Goal: Transaction & Acquisition: Purchase product/service

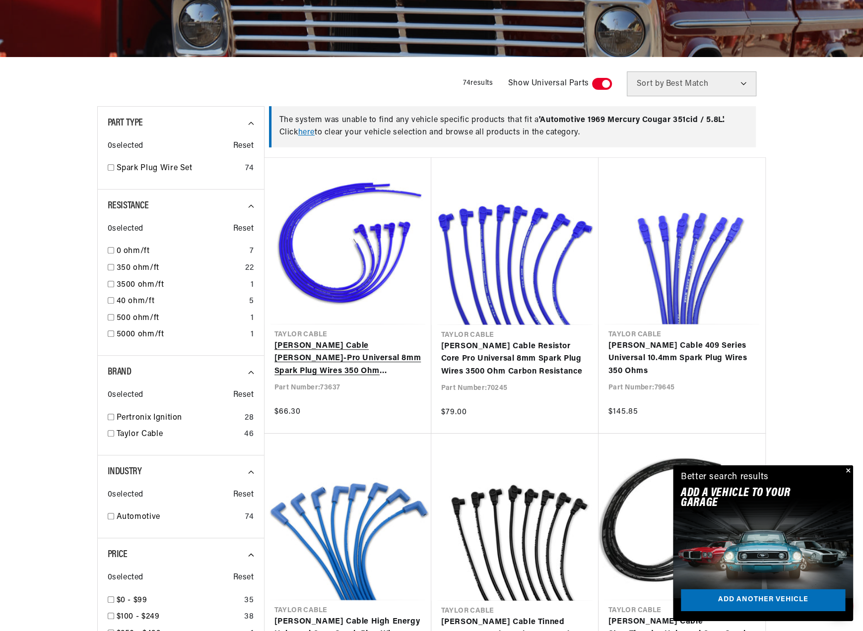
scroll to position [206, 0]
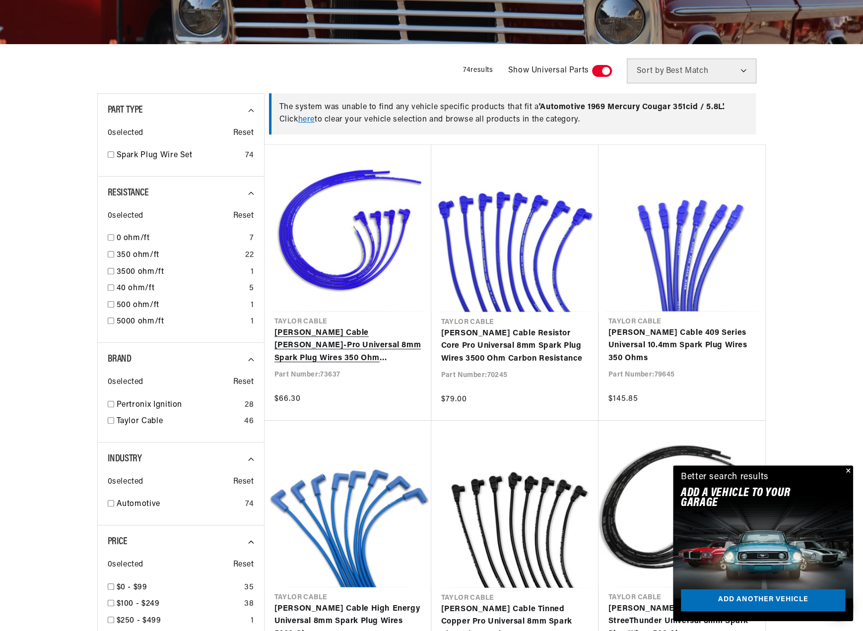
click at [340, 346] on link "[PERSON_NAME] Cable [PERSON_NAME]-Pro Universal 8mm Spark Plug Wires 350 Ohm Su…" at bounding box center [347, 346] width 147 height 38
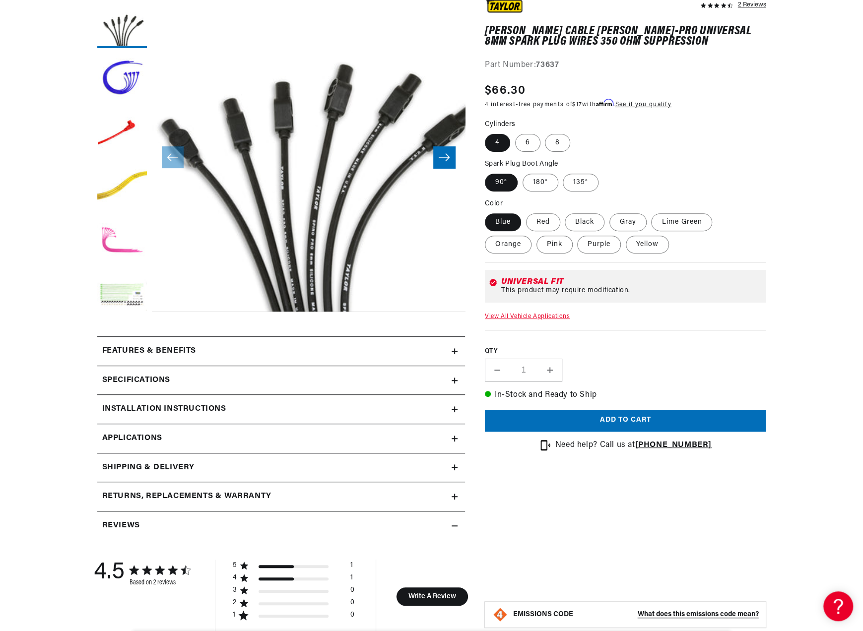
scroll to position [172, 0]
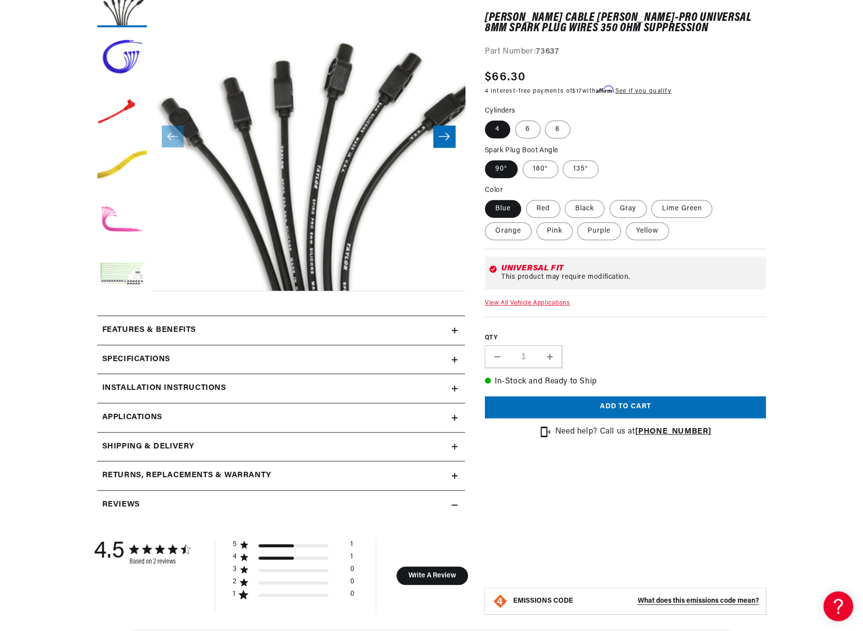
click at [123, 357] on h2 "Specifications" at bounding box center [136, 359] width 68 height 13
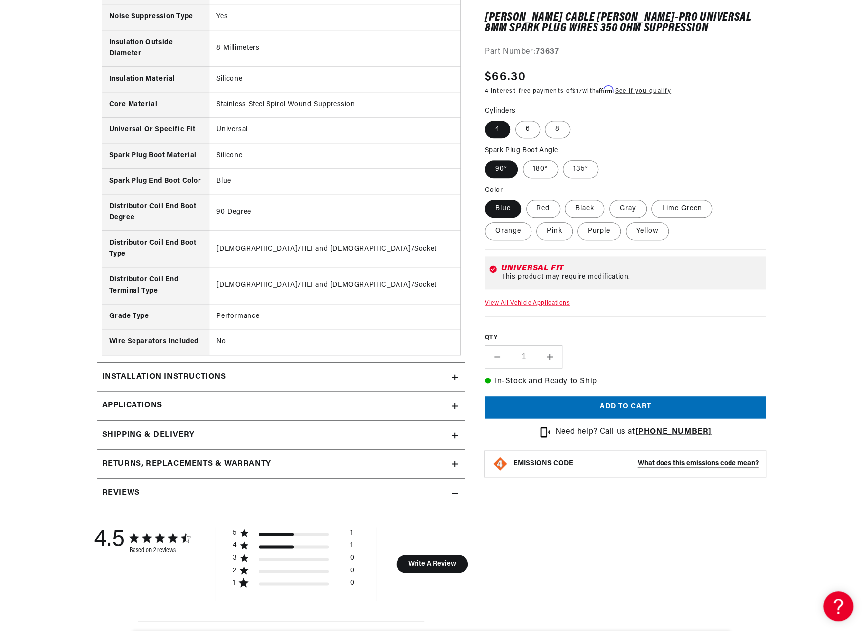
scroll to position [757, 0]
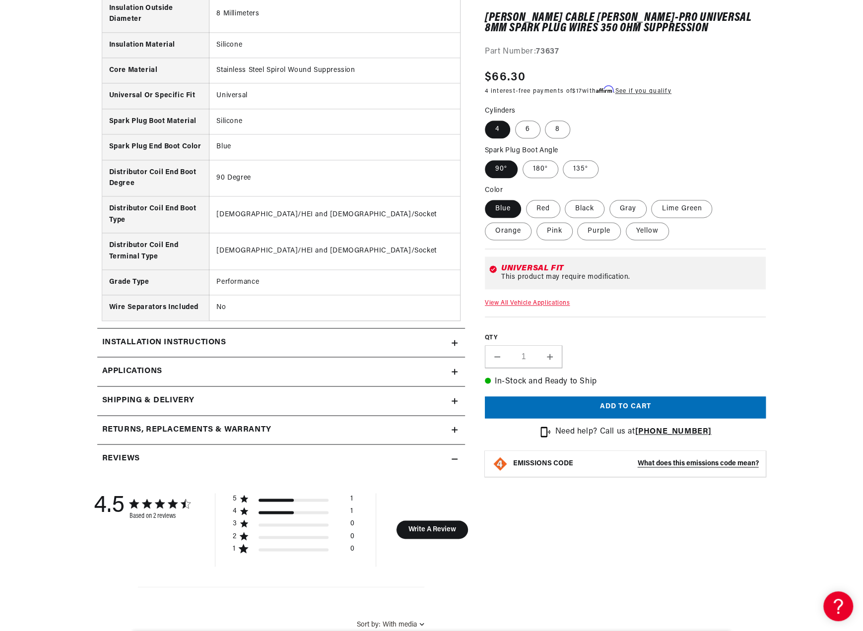
click at [132, 339] on h2 "Installation instructions" at bounding box center [164, 343] width 124 height 13
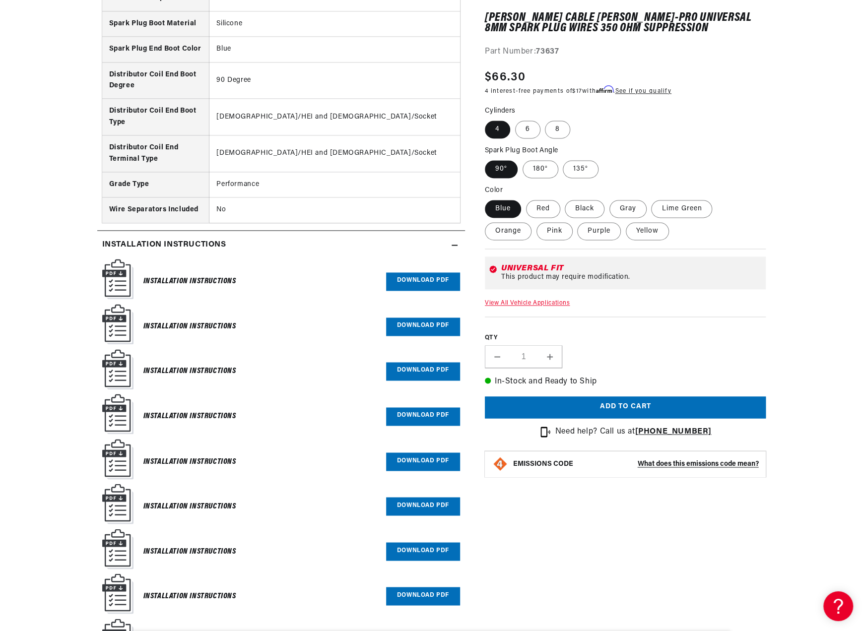
scroll to position [860, 0]
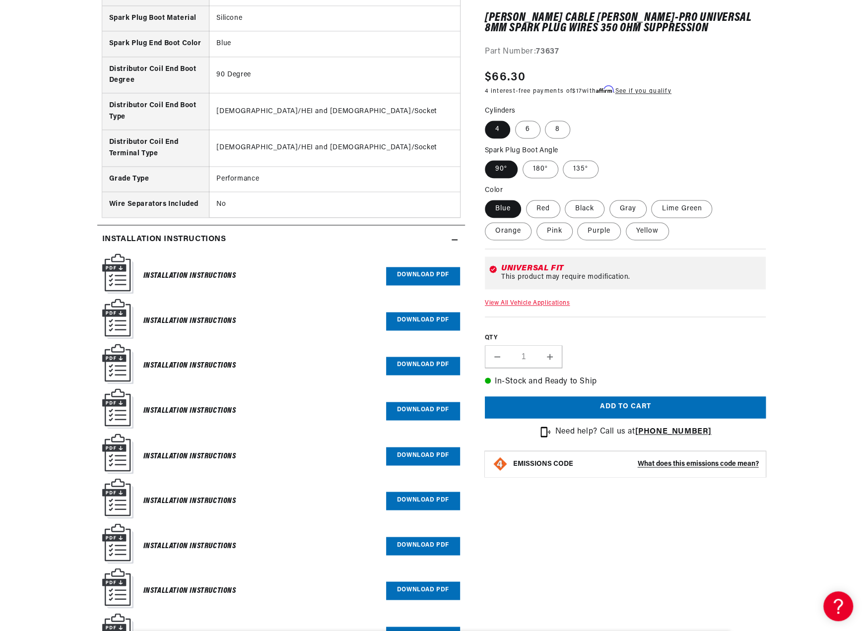
click at [411, 270] on link "Download PDF" at bounding box center [423, 276] width 74 height 18
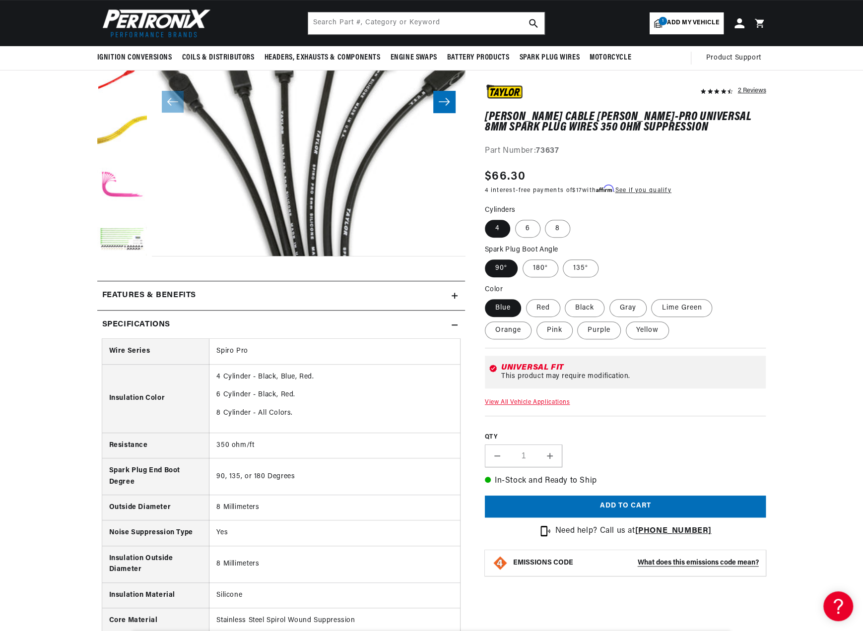
scroll to position [0, 301]
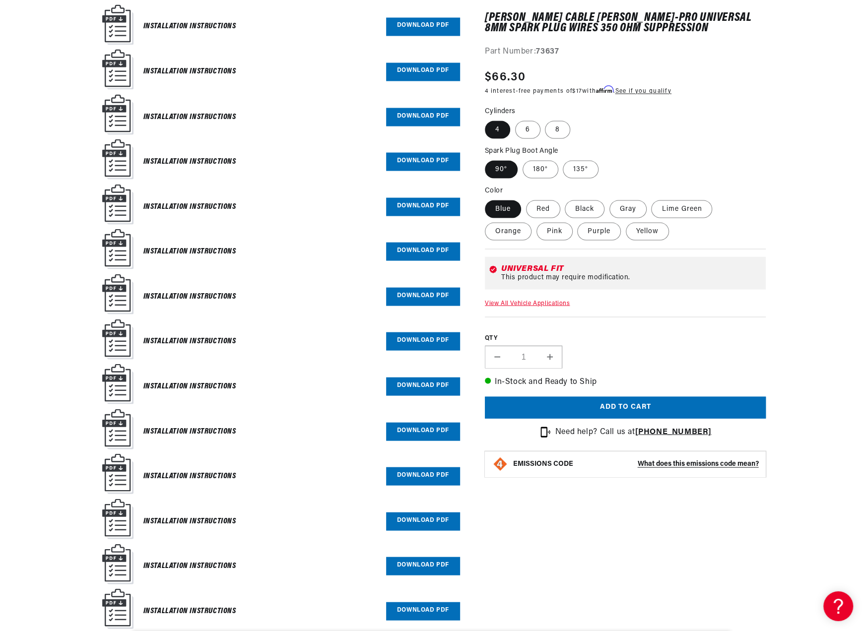
scroll to position [1204, 0]
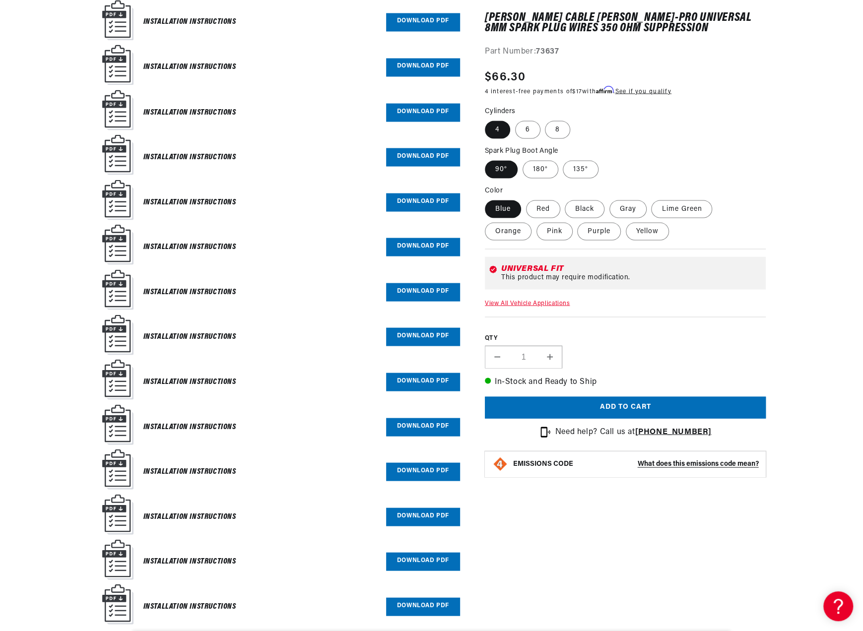
click at [419, 418] on link "Download PDF" at bounding box center [423, 427] width 74 height 18
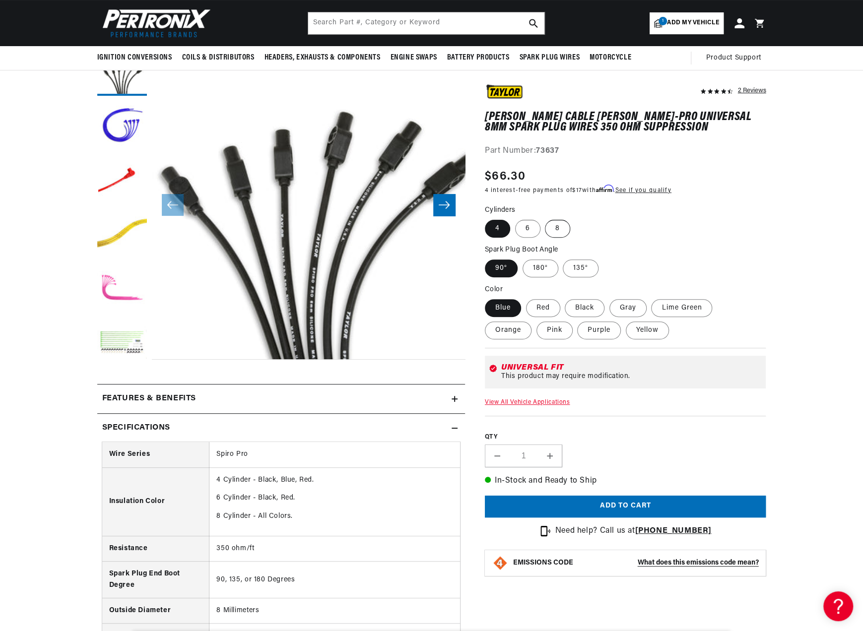
scroll to position [0, 0]
click at [556, 227] on label "8" at bounding box center [557, 229] width 25 height 18
click at [546, 218] on input "8" at bounding box center [545, 218] width 0 height 0
radio input "true"
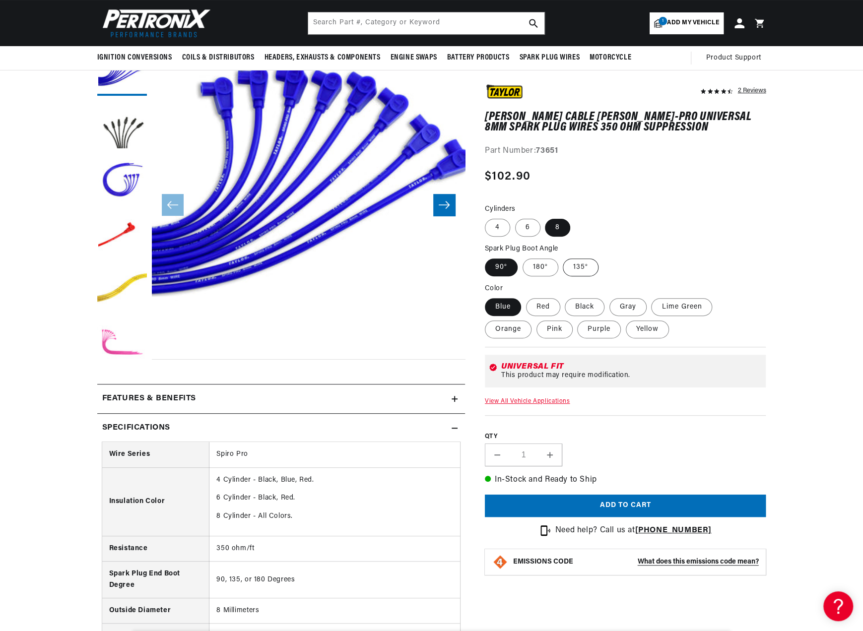
click at [577, 266] on label "135°" at bounding box center [581, 268] width 36 height 18
click at [564, 257] on input "135°" at bounding box center [563, 257] width 0 height 0
radio input "true"
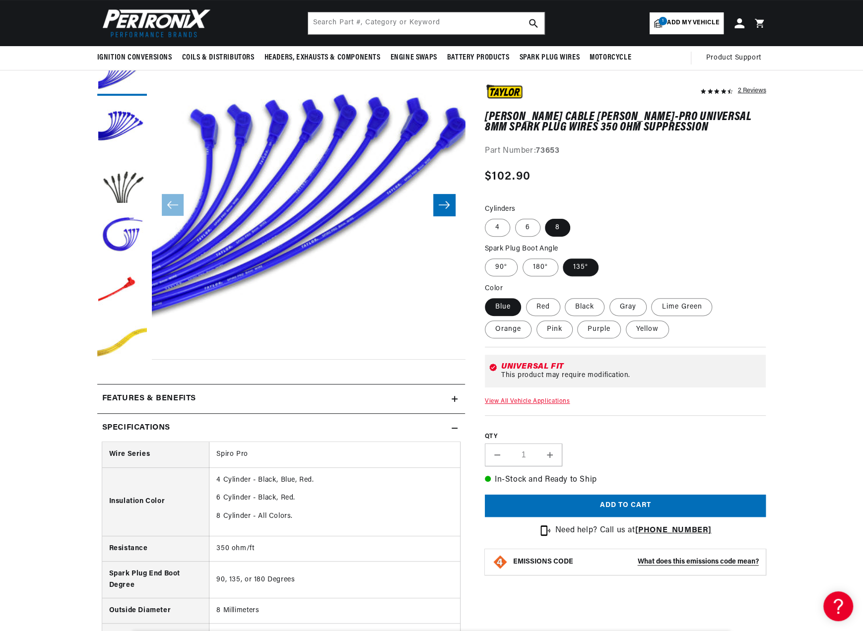
scroll to position [0, 301]
click at [495, 268] on label "90°" at bounding box center [501, 268] width 33 height 18
click at [488, 257] on input "90°" at bounding box center [487, 257] width 0 height 0
radio input "true"
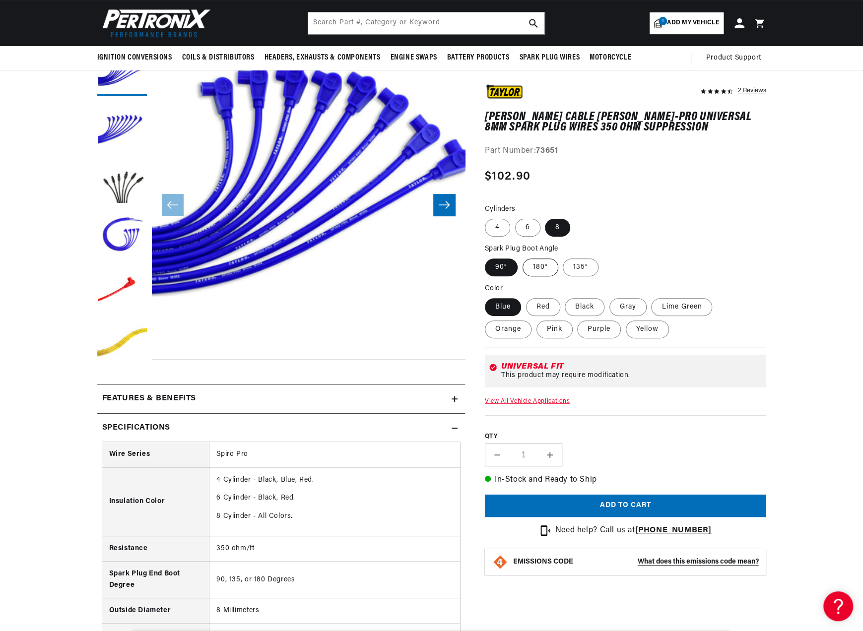
click at [537, 267] on label "180°" at bounding box center [541, 268] width 36 height 18
click at [523, 257] on input "180°" at bounding box center [523, 257] width 0 height 0
radio input "true"
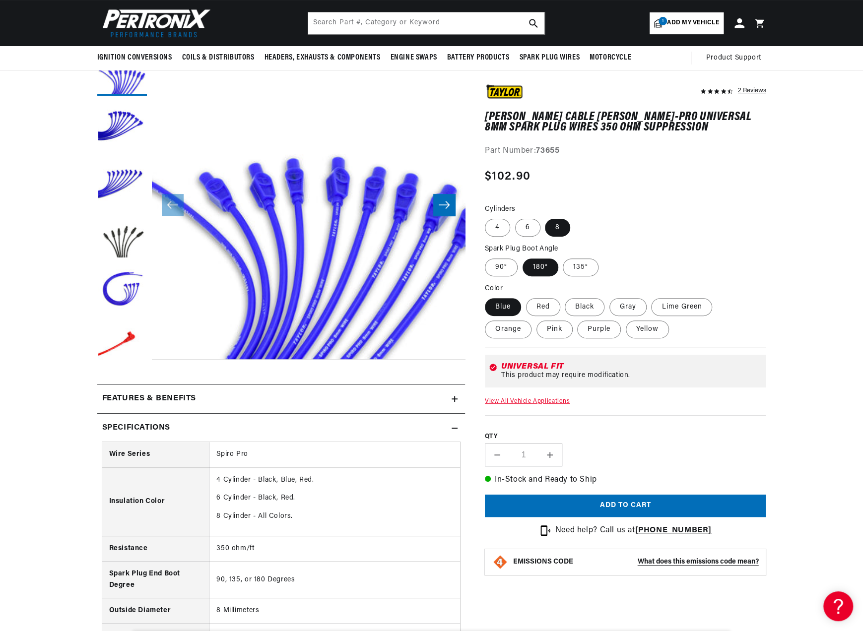
scroll to position [0, 301]
click at [578, 265] on label "135°" at bounding box center [581, 268] width 36 height 18
click at [564, 257] on input "135°" at bounding box center [563, 257] width 0 height 0
radio input "true"
